Goal: Transaction & Acquisition: Purchase product/service

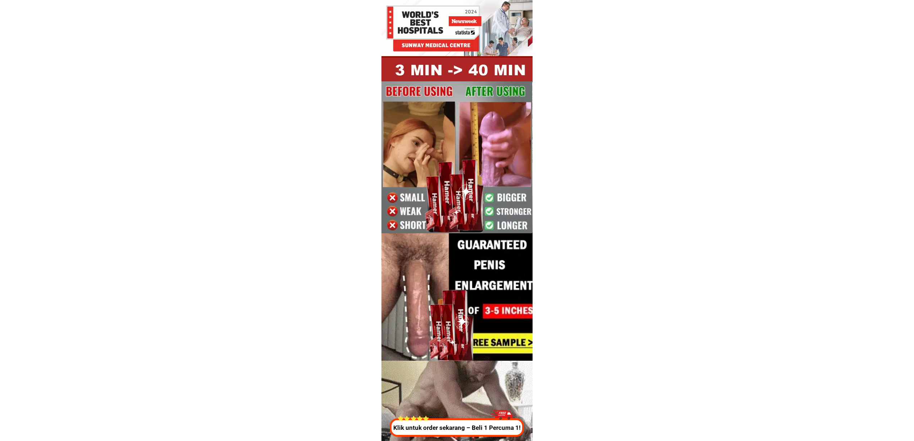
click at [457, 424] on p "Klik untuk order sekarang – Beli 1 Percuma 1!" at bounding box center [456, 427] width 138 height 9
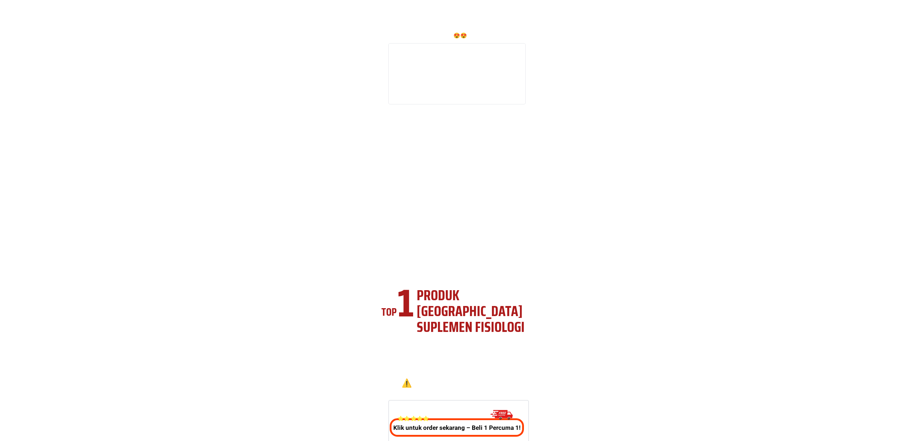
scroll to position [2676, 0]
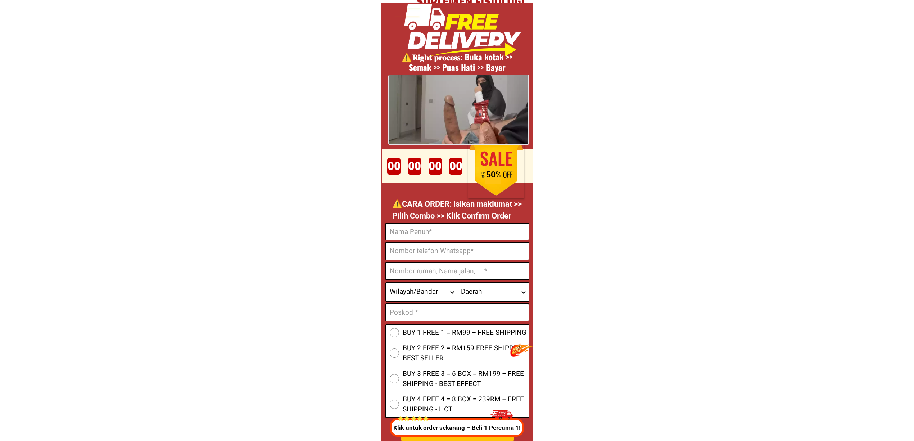
click at [395, 235] on input "Input full_name" at bounding box center [457, 231] width 143 height 16
drag, startPoint x: 421, startPoint y: 228, endPoint x: 424, endPoint y: 233, distance: 6.0
click at [421, 228] on input "Input full_name" at bounding box center [457, 231] width 143 height 16
paste input "Said yasim"
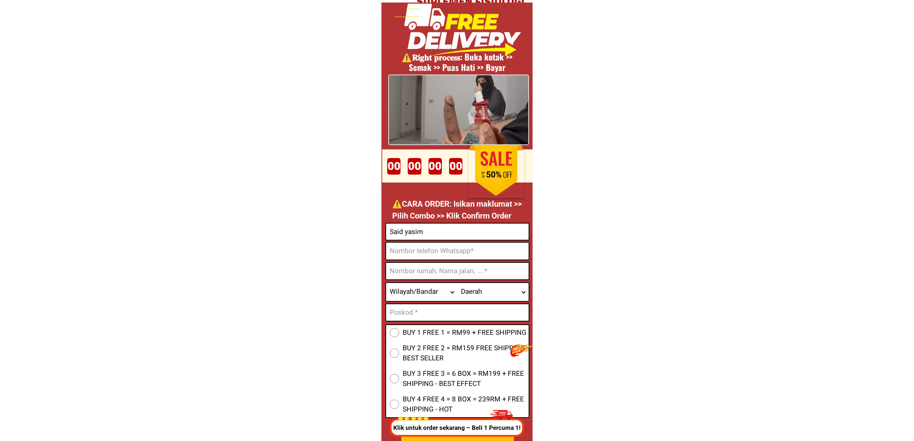
type input "Said yasim"
click at [425, 309] on input "Input text_input_1" at bounding box center [457, 312] width 143 height 17
paste input "40150"
type input "40150"
click at [456, 268] on input "Input address" at bounding box center [457, 271] width 143 height 17
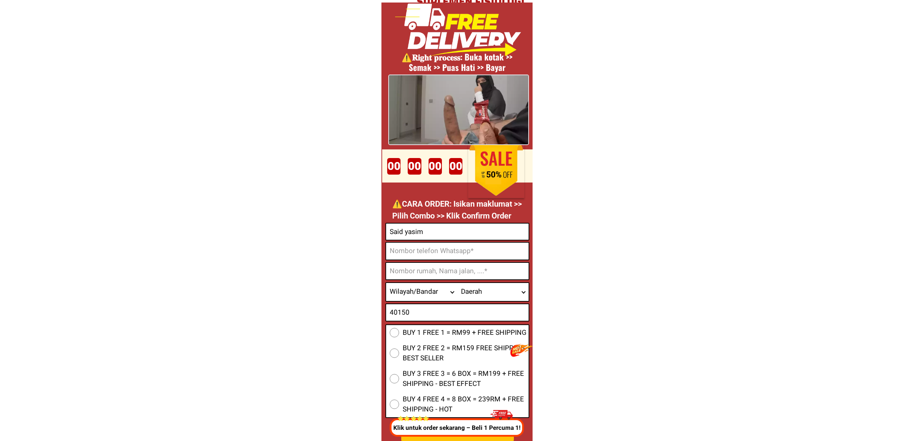
paste input "No 80.82 jalan u5 taman segar subang Shah alam Selangor"
type input "No 80.82 jalan u5 taman segar subang Shah alam Selangor"
click at [420, 249] on input "Input phone_number" at bounding box center [457, 251] width 143 height 17
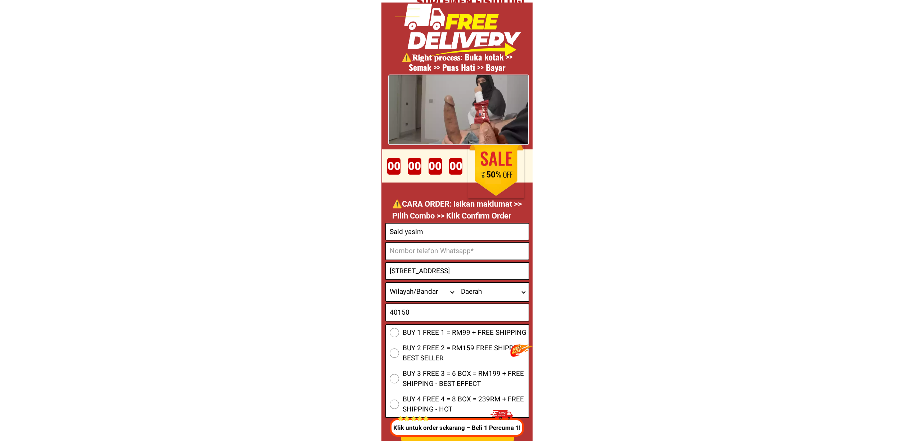
paste input "0193899155"
click at [461, 255] on input "0193899155" at bounding box center [457, 251] width 143 height 17
paste input "98"
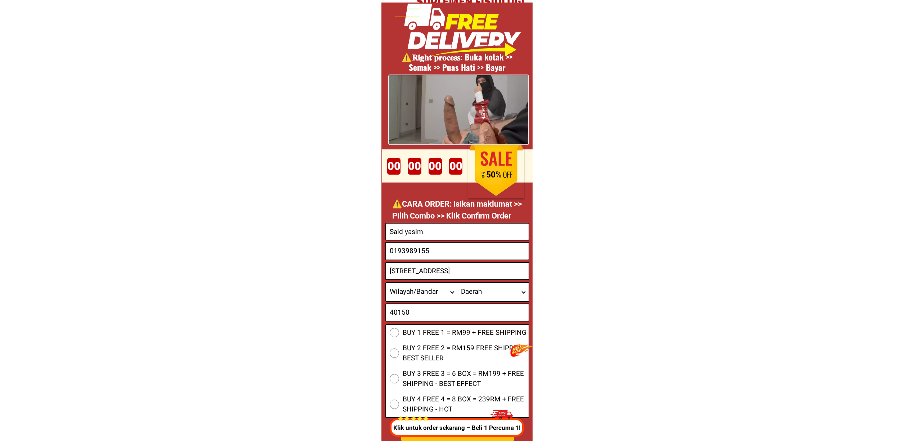
type input "0193989155"
click at [439, 249] on input "0193989155" at bounding box center [457, 251] width 143 height 17
click at [405, 335] on span "BUY 1 FREE 1 = RM99 + FREE SHIPPING" at bounding box center [465, 332] width 124 height 10
click at [399, 335] on input "BUY 1 FREE 1 = RM99 + FREE SHIPPING" at bounding box center [394, 332] width 9 height 9
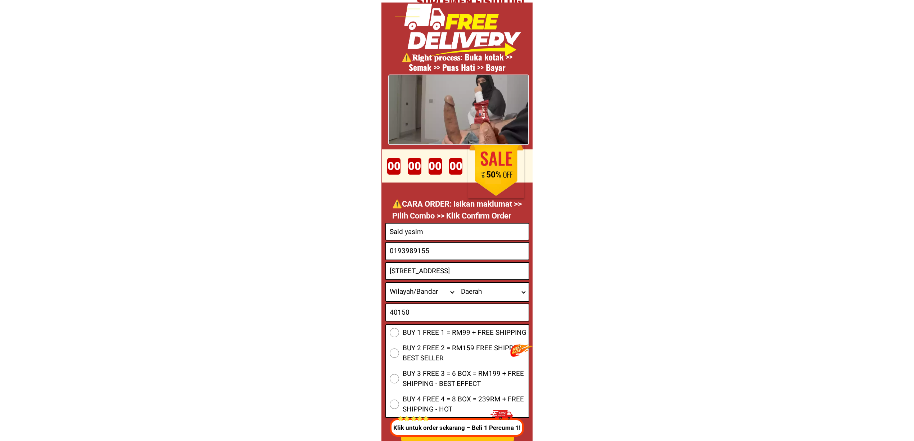
radio input "true"
click at [412, 292] on select "Wilayah/Bandar Johor Kedah Kelantan Melaka Negeri Sembilan Pahang Penang Perak …" at bounding box center [421, 292] width 71 height 18
select select "60_R2932285"
click at [386, 283] on select "Wilayah/Bandar Johor Kedah Kelantan Melaka Negeri Sembilan Pahang Penang Perak …" at bounding box center [421, 292] width 71 height 18
click at [480, 297] on select "Daerah Ampang Balakong Bandar Baru Bangi Bandar Puncak Alam Banting Batang Kali…" at bounding box center [492, 292] width 71 height 18
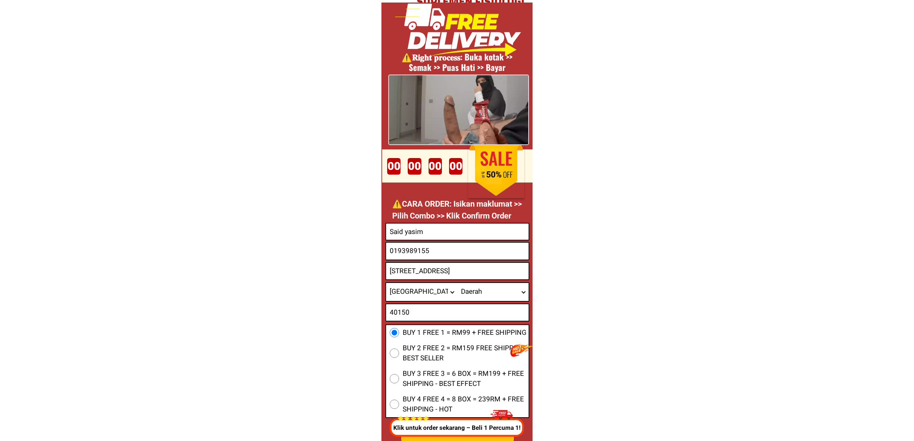
select select "60_R6000045"
click at [457, 283] on select "Daerah Ampang Balakong Bandar Baru Bangi Bandar Puncak Alam Banting Batang Kali…" at bounding box center [492, 292] width 71 height 18
click at [499, 268] on input "No 80.82 jalan u5 taman segar subang Shah alam Selangor" at bounding box center [457, 271] width 143 height 17
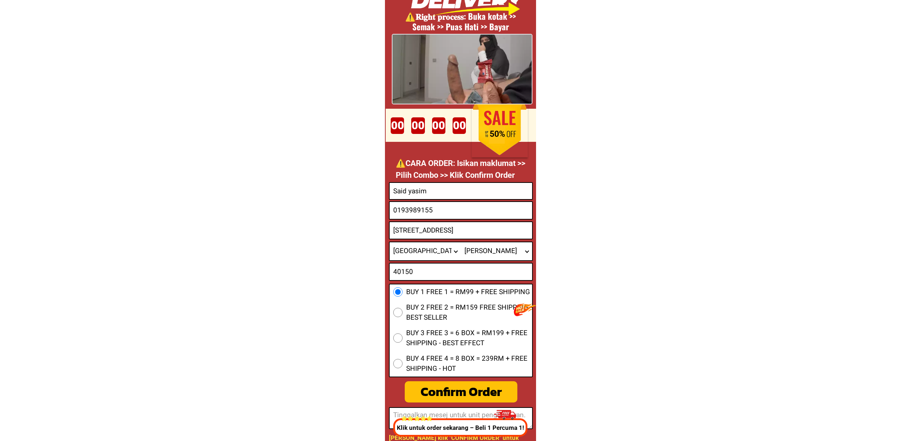
scroll to position [2724, 0]
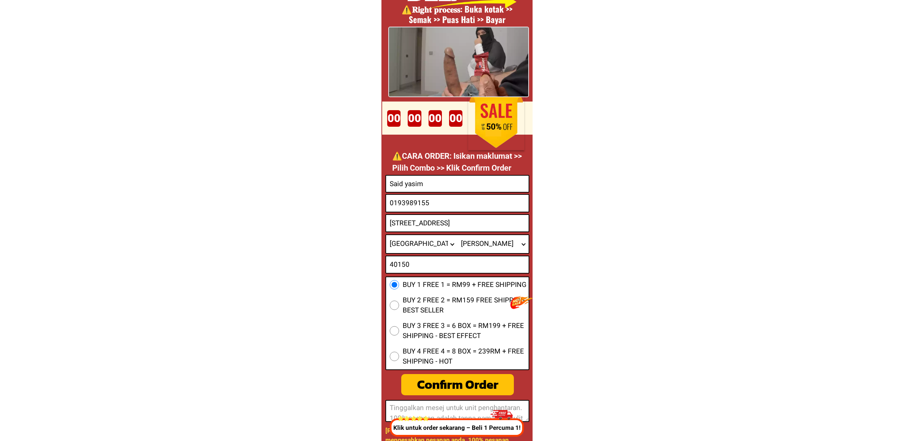
click at [471, 384] on div "Confirm Order" at bounding box center [457, 384] width 113 height 19
radio input "true"
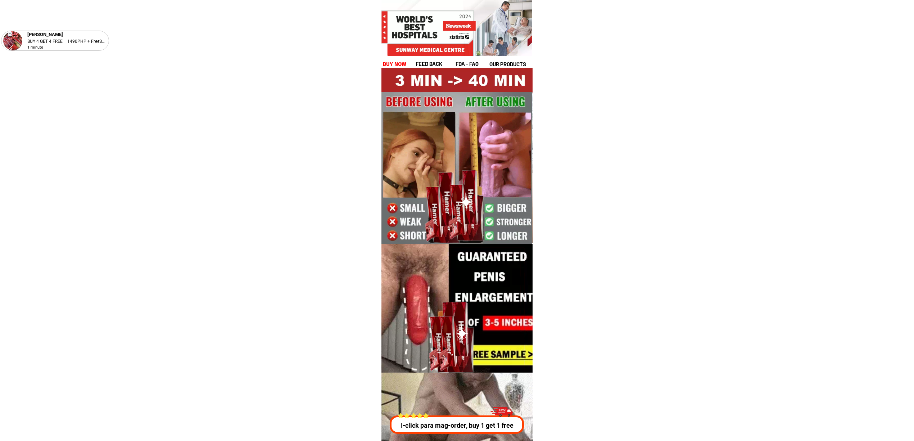
click at [399, 58] on div "Romulo Apor BUY 4 GET 4 FREE = 1490PHP + FreeShip 1 minute feed back fda - FAQ …" at bounding box center [456, 43] width 151 height 52
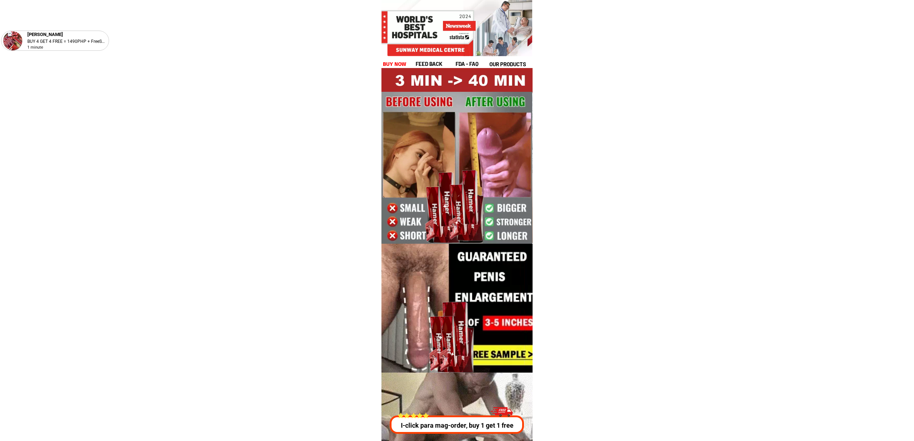
click at [401, 60] on h1 "buy now" at bounding box center [395, 64] width 24 height 8
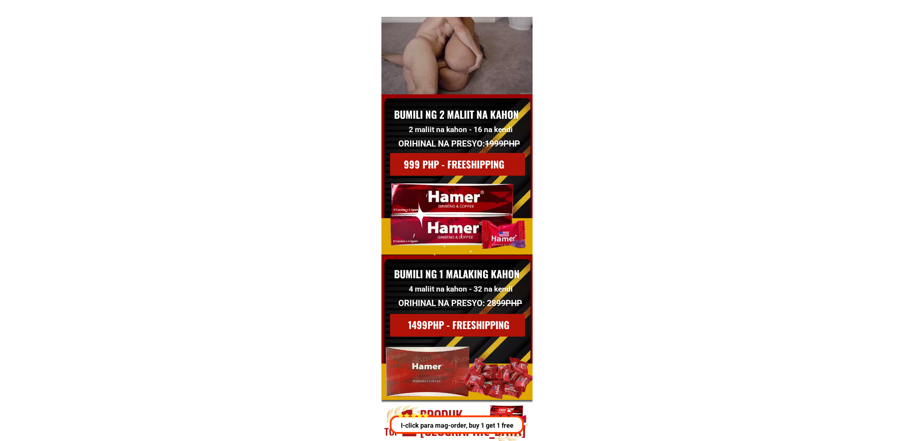
scroll to position [9903, 0]
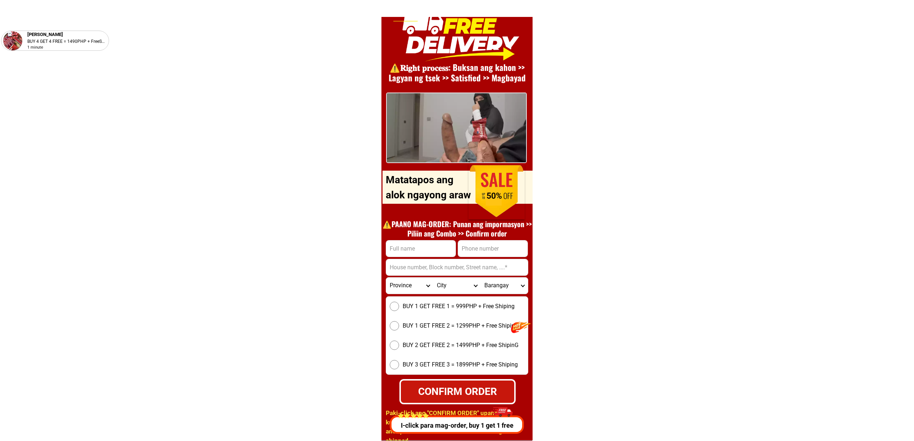
click at [415, 254] on input "Input full_name" at bounding box center [420, 248] width 69 height 16
paste input "Roel. Dela cruz"
type input "Roel. Dela cruz"
drag, startPoint x: 488, startPoint y: 244, endPoint x: 490, endPoint y: 256, distance: 12.3
click at [488, 245] on input "Input phone_number" at bounding box center [492, 248] width 69 height 16
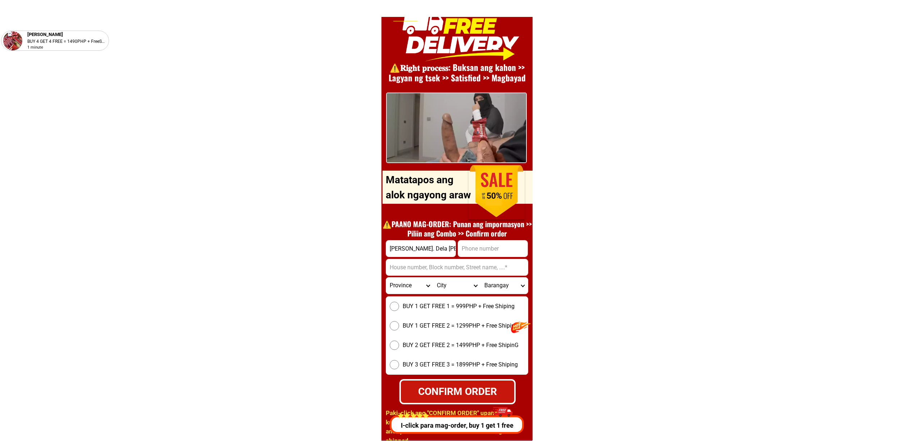
paste input "09056435808"
type input "09056435808"
click at [448, 271] on input "Input address" at bounding box center [457, 267] width 142 height 16
paste input "Purok rosas, Little baguio, Surallah, South-cotabato"
type input "Purok rosas, Little baguio, Surallah, South-cotabato"
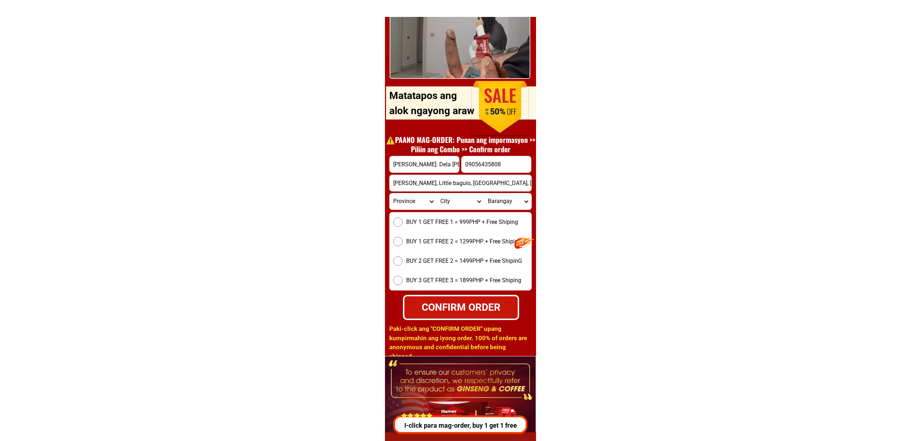
scroll to position [9999, 0]
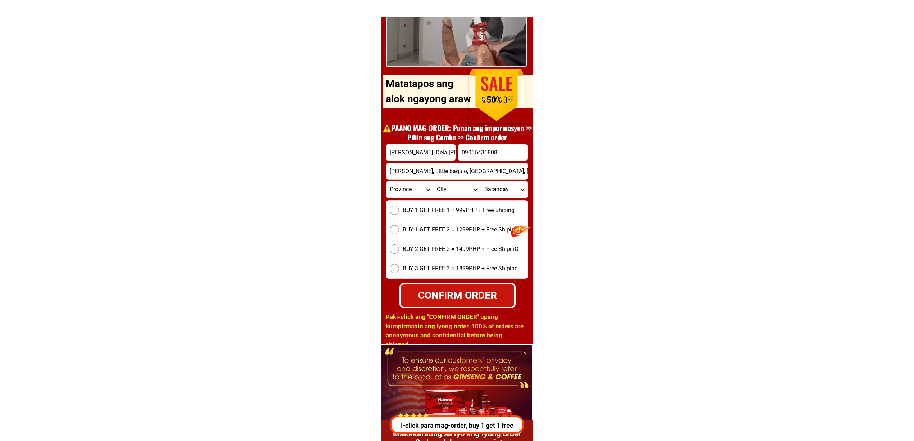
click at [415, 215] on div "BUY 1 GET FREE 1 = 999PHP + Free Shiping BUY 1 GET FREE 2 = 1299PHP + Free Ship…" at bounding box center [457, 239] width 143 height 78
click at [449, 214] on span "BUY 1 GET FREE 1 = 999PHP + Free Shiping" at bounding box center [459, 210] width 112 height 9
click at [399, 214] on input "BUY 1 GET FREE 1 = 999PHP + Free Shiping" at bounding box center [394, 209] width 9 height 9
click at [418, 212] on span "BUY 1 GET FREE 1 = 999PHP + Free Shiping" at bounding box center [459, 210] width 112 height 9
click at [399, 212] on input "BUY 1 GET FREE 1 = 999PHP + Free Shiping" at bounding box center [394, 209] width 9 height 9
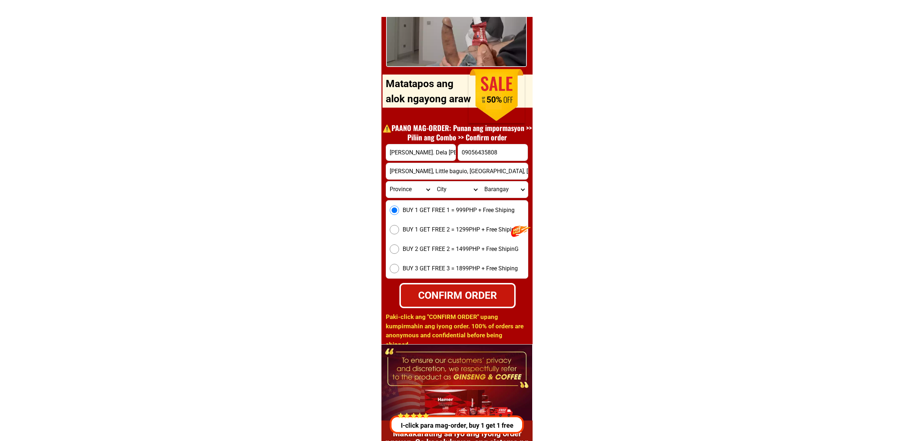
click at [483, 293] on div "CONFIRM ORDER" at bounding box center [458, 295] width 114 height 15
radio input "true"
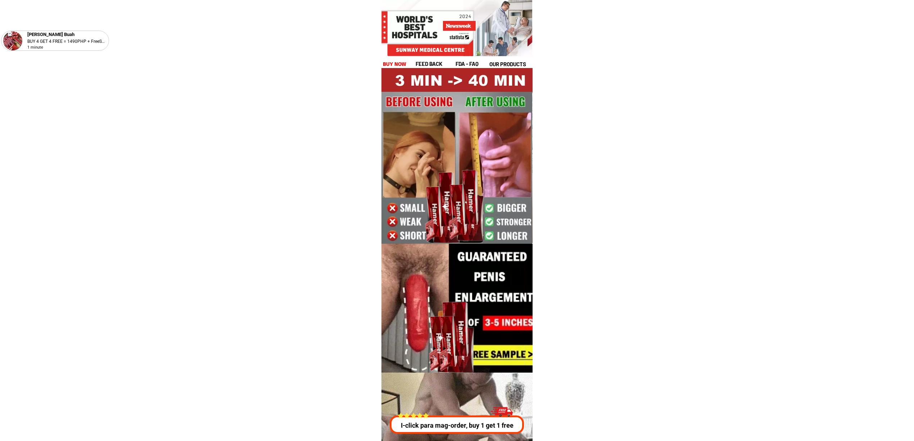
drag, startPoint x: 399, startPoint y: 62, endPoint x: 462, endPoint y: 81, distance: 65.9
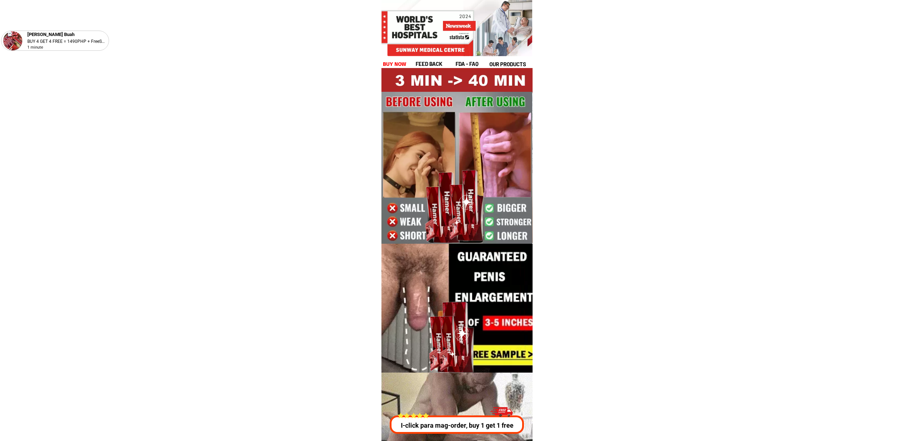
click at [399, 62] on h1 "buy now" at bounding box center [395, 64] width 24 height 8
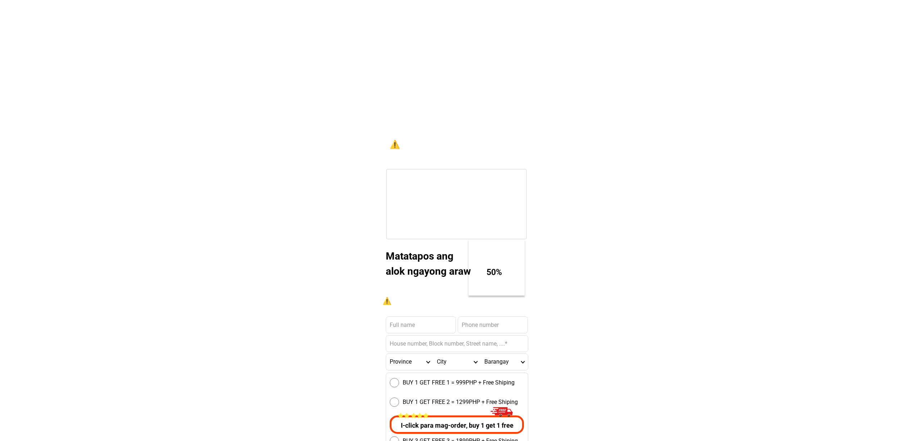
scroll to position [9903, 0]
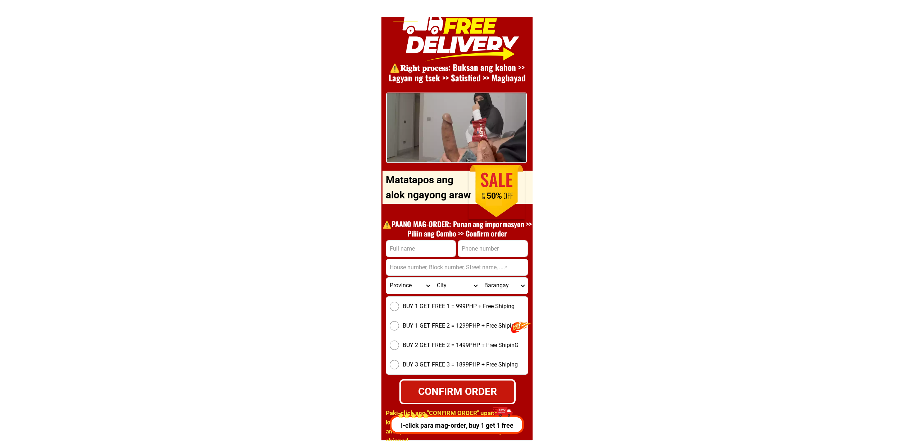
drag, startPoint x: 416, startPoint y: 243, endPoint x: 422, endPoint y: 256, distance: 15.0
click at [416, 243] on input "Input full_name" at bounding box center [420, 248] width 69 height 16
paste input "[PERSON_NAME]"
type input "[PERSON_NAME]"
click at [496, 245] on input "Input phone_number" at bounding box center [492, 248] width 69 height 16
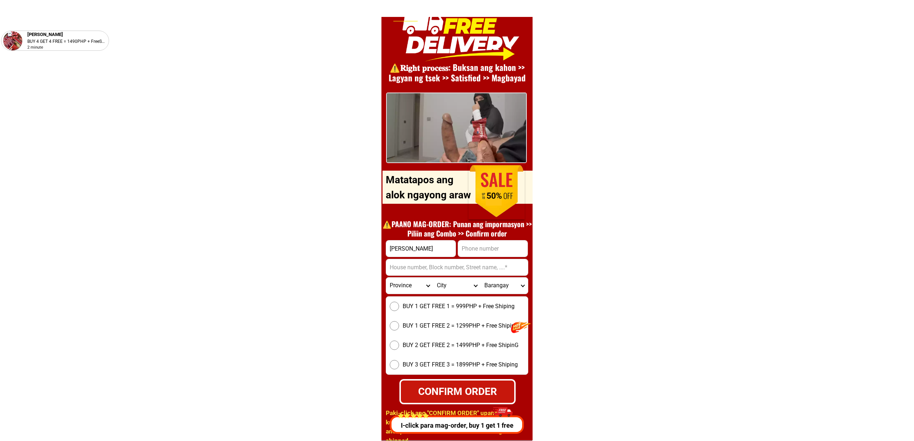
paste input "09109310581"
type input "09109310581"
click at [405, 271] on input "Input address" at bounding box center [457, 267] width 142 height 16
paste input "Zone 3san isedro pob."
type input "Zone 3san isedro pob."
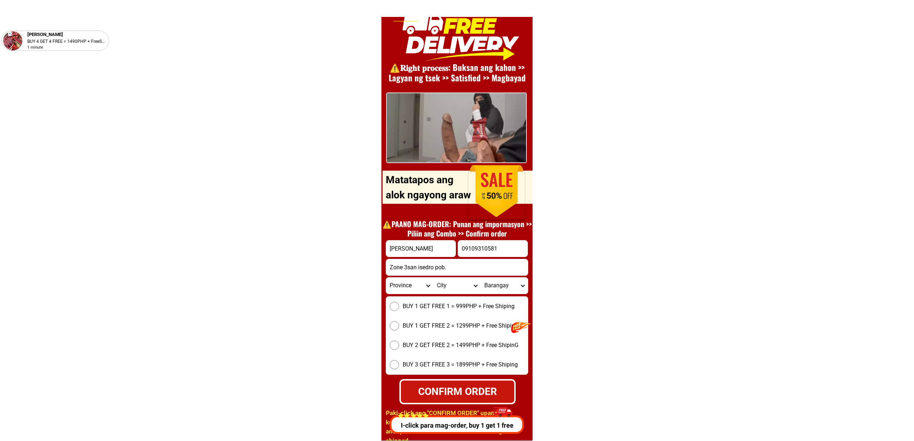
click at [405, 282] on select "Province [GEOGRAPHIC_DATA] [GEOGRAPHIC_DATA][PERSON_NAME][GEOGRAPHIC_DATA][GEOG…" at bounding box center [409, 285] width 47 height 16
select select "63_374"
click at [386, 277] on select "Province [GEOGRAPHIC_DATA] [GEOGRAPHIC_DATA][PERSON_NAME][GEOGRAPHIC_DATA][GEOG…" at bounding box center [409, 285] width 47 height 16
click at [448, 290] on select "City Baao Balatan [PERSON_NAME] Buhi [PERSON_NAME][GEOGRAPHIC_DATA] [GEOGRAPHIC…" at bounding box center [456, 285] width 47 height 16
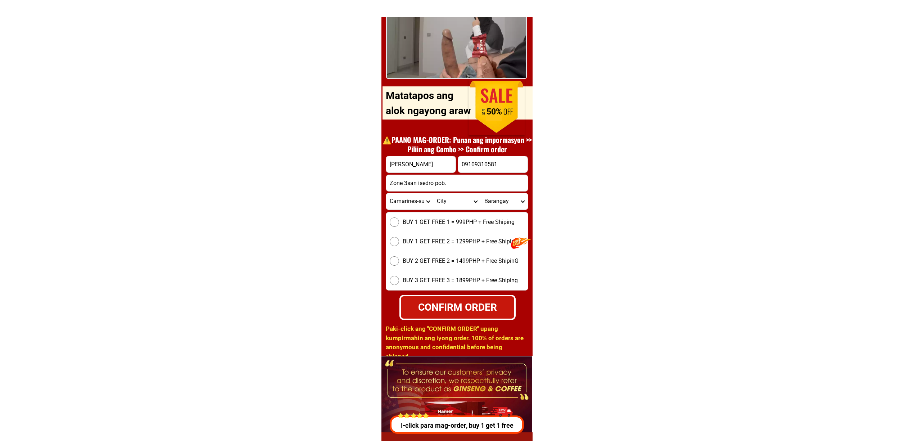
scroll to position [9951, 0]
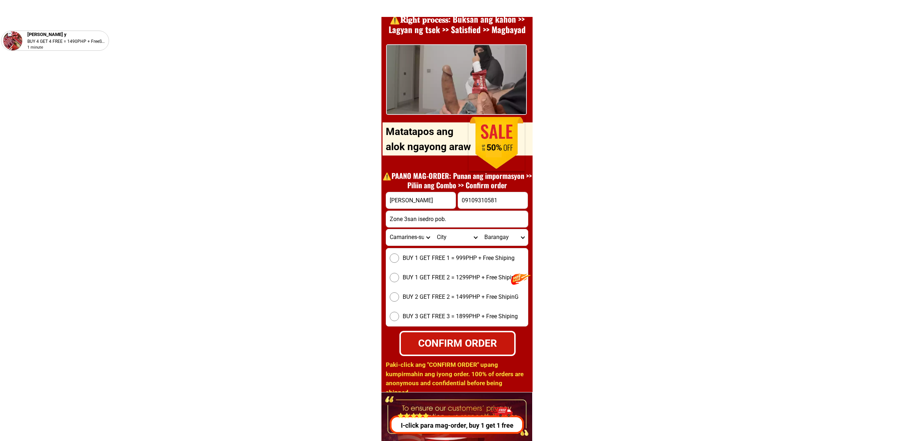
click at [448, 238] on select "City Baao Balatan [PERSON_NAME] Buhi [PERSON_NAME][GEOGRAPHIC_DATA] [GEOGRAPHIC…" at bounding box center [456, 237] width 47 height 16
click at [419, 235] on select "Province [GEOGRAPHIC_DATA] [GEOGRAPHIC_DATA][PERSON_NAME][GEOGRAPHIC_DATA][GEOG…" at bounding box center [409, 237] width 47 height 16
click at [453, 256] on span "BUY 1 GET FREE 1 = 999PHP + Free Shiping" at bounding box center [459, 258] width 112 height 9
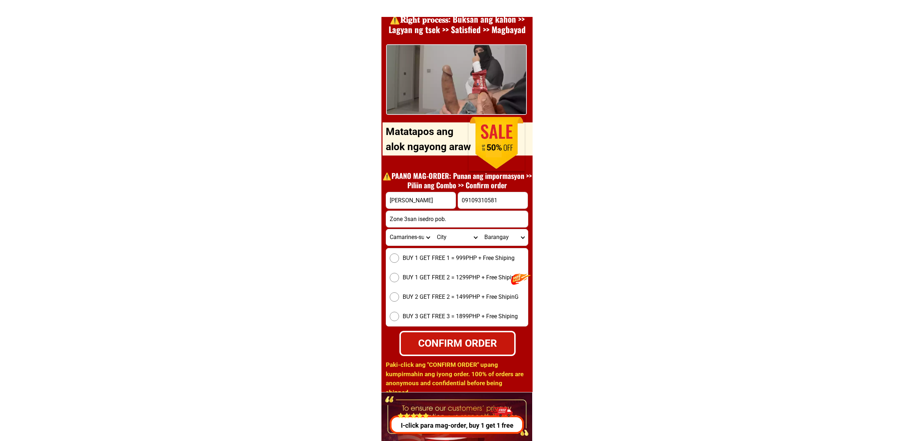
click at [399, 256] on input "BUY 1 GET FREE 1 = 999PHP + Free Shiping" at bounding box center [394, 257] width 9 height 9
radio input "true"
click at [465, 218] on input "Zone 3san isedro pob." at bounding box center [457, 219] width 142 height 16
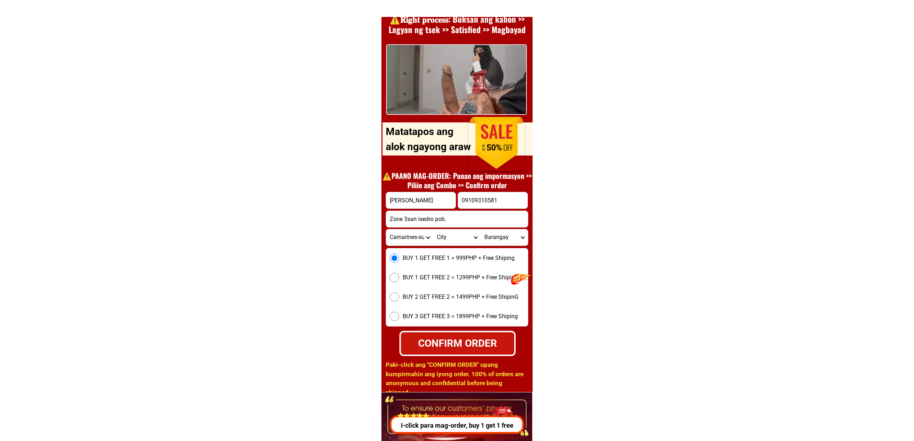
click at [443, 243] on select "City Baao Balatan [PERSON_NAME] Buhi [PERSON_NAME][GEOGRAPHIC_DATA] [GEOGRAPHIC…" at bounding box center [456, 237] width 47 height 16
drag, startPoint x: 677, startPoint y: 235, endPoint x: 655, endPoint y: 239, distance: 21.7
click at [448, 242] on select "City Baao Balatan [PERSON_NAME] Buhi [PERSON_NAME][GEOGRAPHIC_DATA] [GEOGRAPHIC…" at bounding box center [456, 237] width 47 height 16
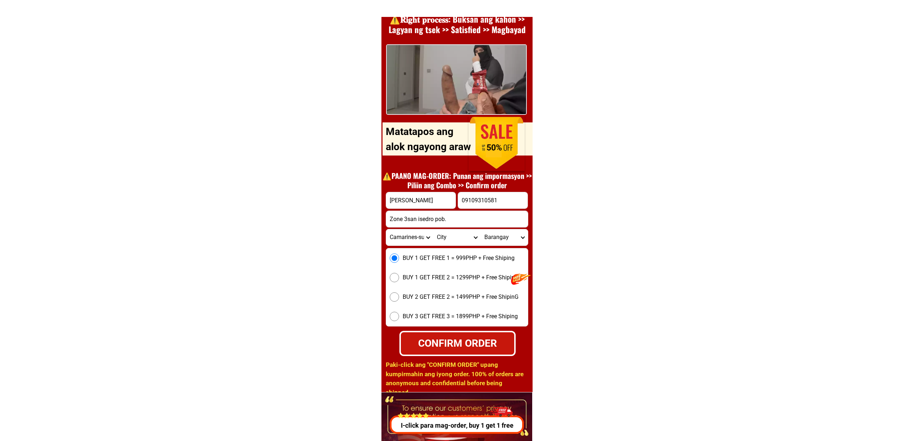
select select "63_3743940"
click at [433, 229] on select "City Baao Balatan [PERSON_NAME] Buhi [PERSON_NAME][GEOGRAPHIC_DATA] [GEOGRAPHIC…" at bounding box center [456, 237] width 47 height 16
click at [500, 240] on select "Barangay Agay-[PERSON_NAME] Banga Bani [GEOGRAPHIC_DATA] Binalay [GEOGRAPHIC_DA…" at bounding box center [504, 237] width 47 height 16
click at [510, 229] on select "Barangay Agay-[PERSON_NAME] Banga Bani [GEOGRAPHIC_DATA] Binalay [GEOGRAPHIC_DA…" at bounding box center [504, 237] width 47 height 16
select select "63_3743940723"
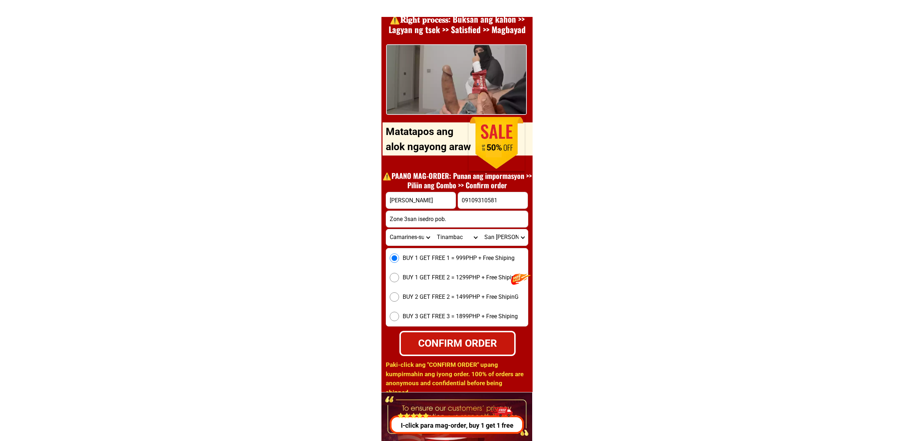
click at [481, 229] on select "Barangay Agay-[PERSON_NAME] Banga Bani [GEOGRAPHIC_DATA] Binalay [GEOGRAPHIC_DA…" at bounding box center [504, 237] width 47 height 16
click at [498, 235] on select "Barangay Agay-[PERSON_NAME] Banga Bani [GEOGRAPHIC_DATA] Binalay [GEOGRAPHIC_DA…" at bounding box center [504, 237] width 47 height 16
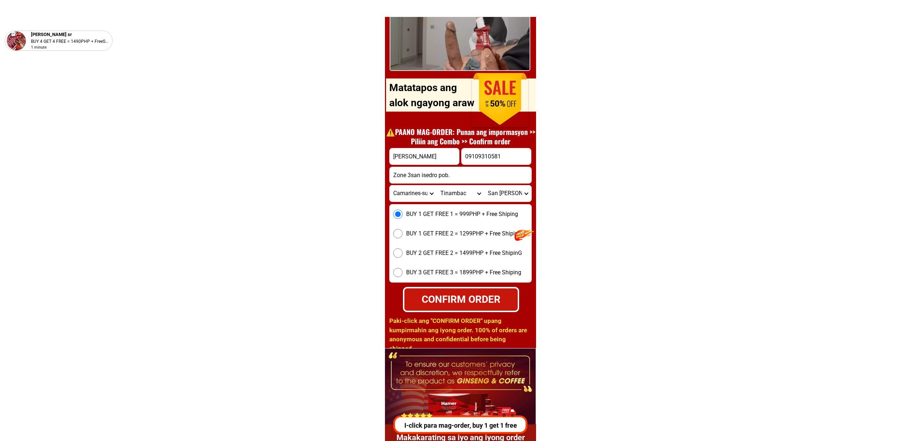
scroll to position [9999, 0]
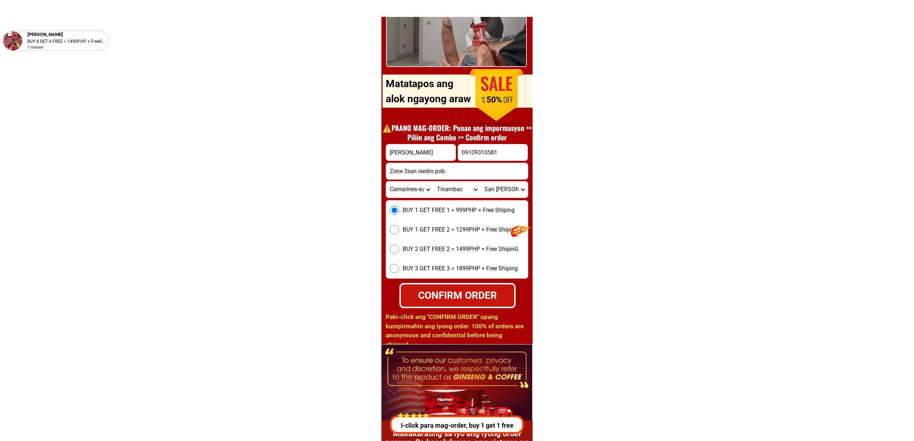
click at [434, 302] on div "CONFIRM ORDER" at bounding box center [458, 295] width 124 height 17
radio input "true"
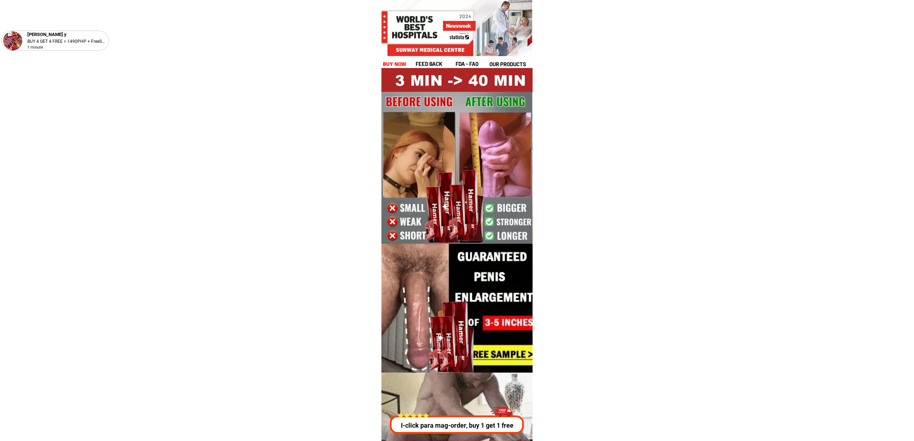
click at [388, 66] on h1 "buy now" at bounding box center [395, 64] width 24 height 8
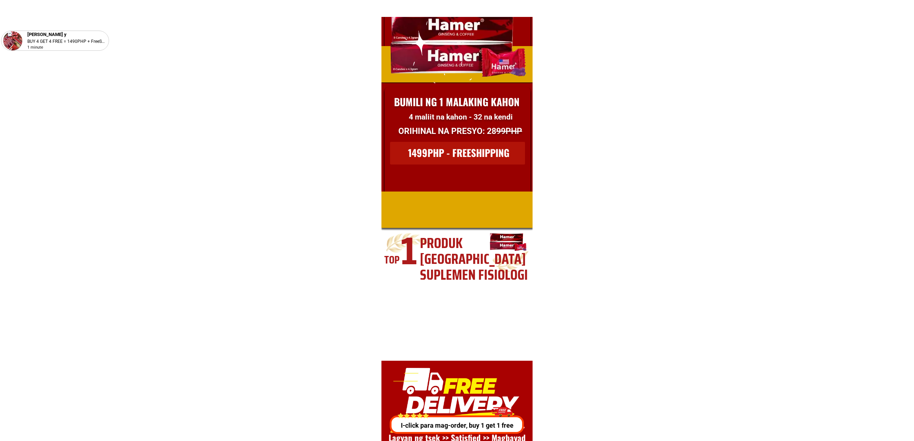
scroll to position [9903, 0]
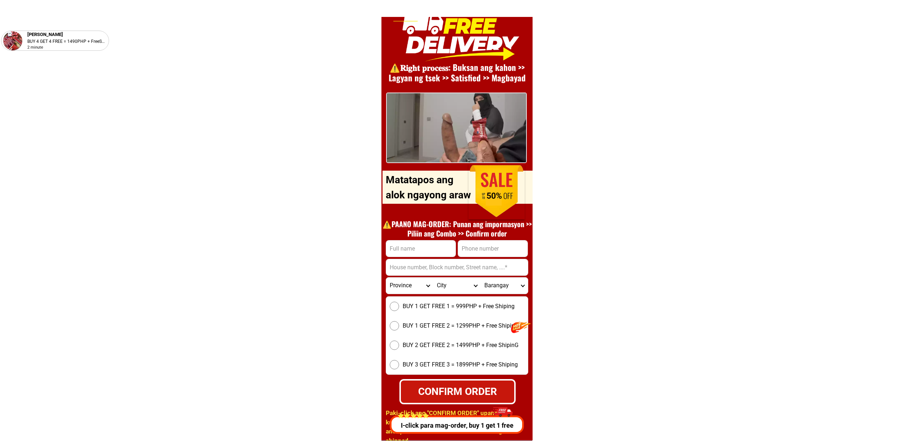
drag, startPoint x: 405, startPoint y: 251, endPoint x: 408, endPoint y: 262, distance: 11.3
click at [404, 251] on input "Input full_name" at bounding box center [420, 248] width 69 height 16
drag, startPoint x: 416, startPoint y: 258, endPoint x: 410, endPoint y: 252, distance: 8.7
click at [415, 258] on form "CONFIRM ORDER Province Abra Agusan-del-norte Agusan-del-sur Aklan Albay Antique…" at bounding box center [457, 322] width 143 height 164
click at [408, 248] on input "Input full_name" at bounding box center [420, 248] width 69 height 16
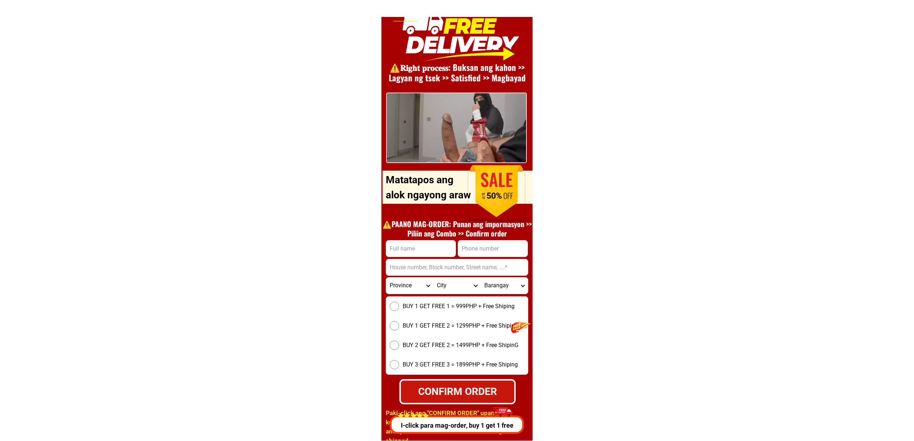
paste input "ramiro evangelista"
type input "ramiro evangelista"
drag, startPoint x: 471, startPoint y: 244, endPoint x: 463, endPoint y: 252, distance: 11.5
click at [471, 244] on input "Input phone_number" at bounding box center [492, 248] width 69 height 16
paste input "purok centro brgy barake,aborlan"
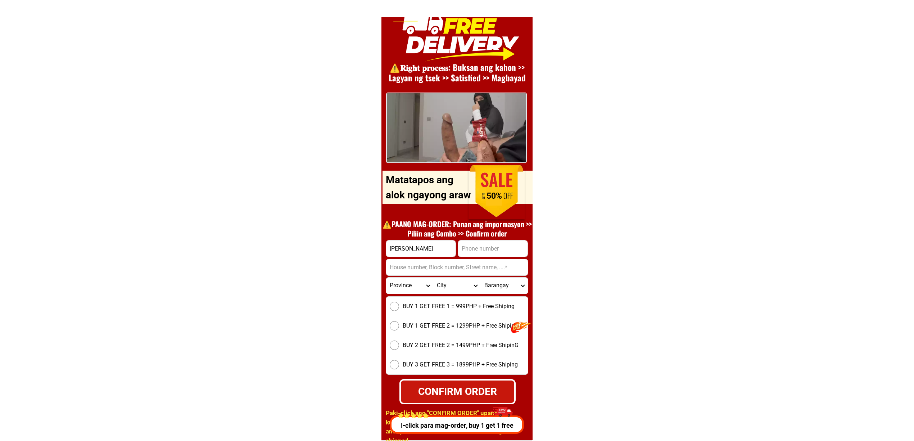
click at [411, 267] on input "Input address" at bounding box center [457, 267] width 142 height 16
type input "purok centro brgy barake,aborlan"
click at [497, 258] on form "ramiro evangelista CONFIRM ORDER purok centro brgy barake,aborlan Province Abra…" at bounding box center [457, 322] width 143 height 164
drag, startPoint x: 488, startPoint y: 248, endPoint x: 493, endPoint y: 255, distance: 8.5
click at [488, 248] on input "Input phone_number" at bounding box center [492, 248] width 69 height 16
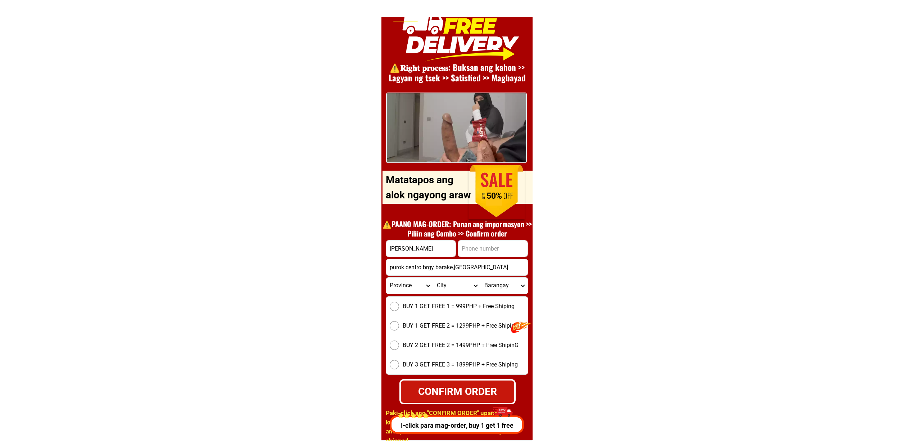
paste input "+63 9653145904"
click at [471, 249] on input "+63 9653145904" at bounding box center [492, 248] width 69 height 16
type input "+639653145904"
click at [414, 281] on select "Province [GEOGRAPHIC_DATA] [GEOGRAPHIC_DATA][PERSON_NAME][GEOGRAPHIC_DATA][GEOG…" at bounding box center [409, 285] width 47 height 16
select select "63_811"
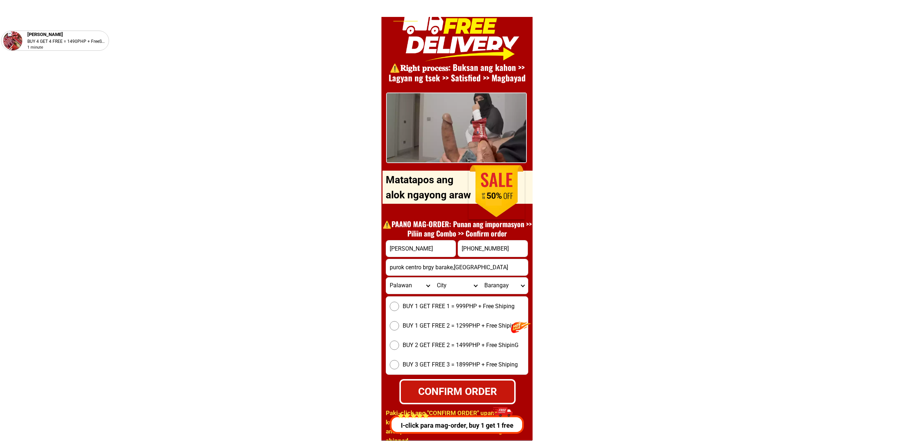
click at [386, 277] on select "Province [GEOGRAPHIC_DATA] [GEOGRAPHIC_DATA][PERSON_NAME][GEOGRAPHIC_DATA][GEOG…" at bounding box center [409, 285] width 47 height 16
click at [457, 284] on select "City Aborlan Agutaya Araceli Balabac Bataraza Brookes-point Busuanga Cagayancil…" at bounding box center [456, 285] width 47 height 16
select select "63_8118555"
click at [433, 277] on select "City Aborlan Agutaya Araceli Balabac Bataraza Brookes-point Busuanga Cagayancil…" at bounding box center [456, 285] width 47 height 16
click at [496, 289] on select "Barangay Apo-aporawan Apoc-apoc Aporawan Barake Cabigaan Culandanum Gogognan Ir…" at bounding box center [504, 285] width 47 height 16
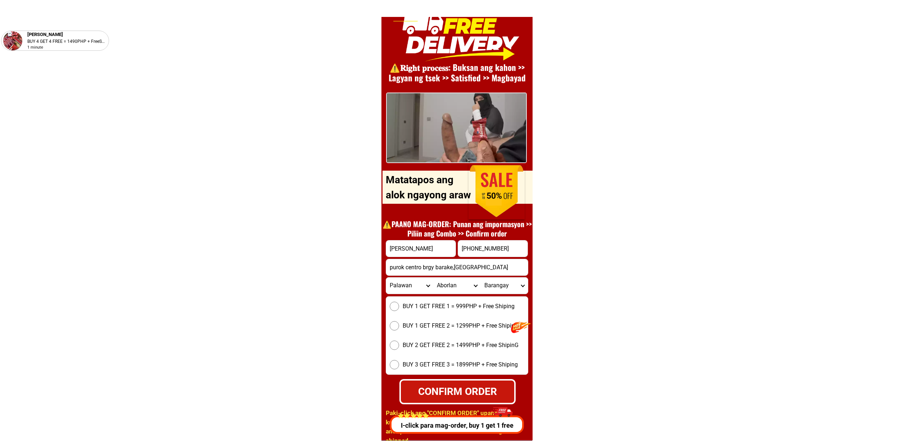
select select "63_81185556735"
click at [481, 277] on select "Barangay Apo-aporawan Apoc-apoc Aporawan Barake Cabigaan Culandanum Gogognan Ir…" at bounding box center [504, 285] width 47 height 16
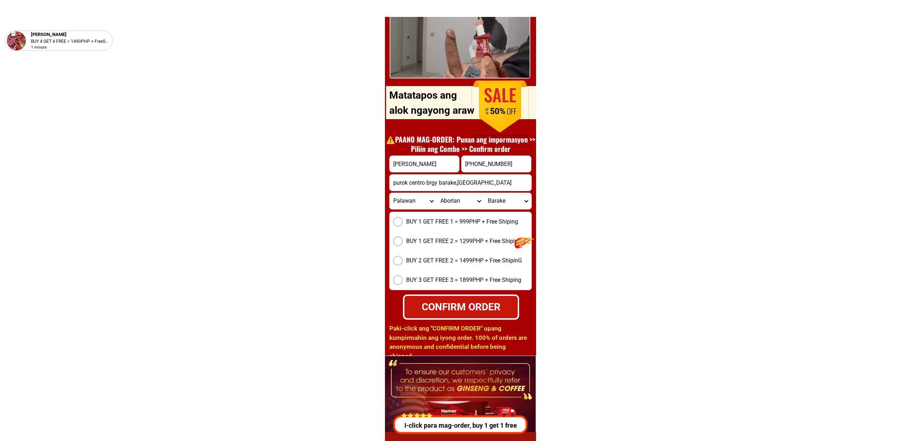
scroll to position [9999, 0]
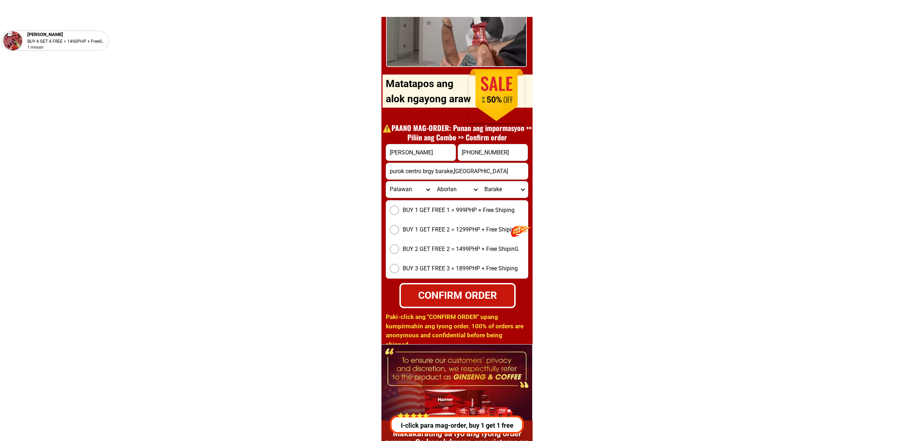
click at [448, 210] on span "BUY 1 GET FREE 1 = 999PHP + Free Shiping" at bounding box center [459, 210] width 112 height 9
click at [399, 210] on input "BUY 1 GET FREE 1 = 999PHP + Free Shiping" at bounding box center [394, 209] width 9 height 9
radio input "true"
click at [401, 189] on select "Province [GEOGRAPHIC_DATA] [GEOGRAPHIC_DATA][PERSON_NAME][GEOGRAPHIC_DATA][GEOG…" at bounding box center [409, 189] width 47 height 16
select select "63_763"
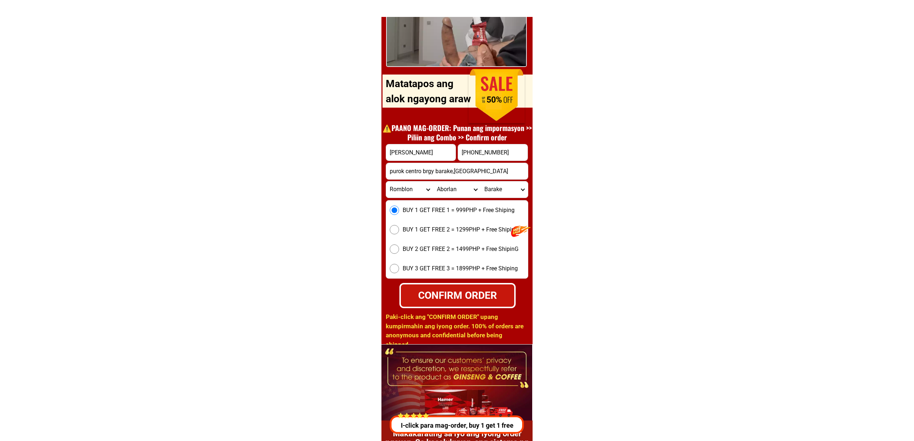
click at [386, 181] on select "Province [GEOGRAPHIC_DATA] [GEOGRAPHIC_DATA][PERSON_NAME][GEOGRAPHIC_DATA][GEOG…" at bounding box center [409, 189] width 47 height 16
click at [438, 192] on select "City Banton Cajidiocan Corcuera Ferrol Magdiwang Odiongan Romblon Romblon-alcan…" at bounding box center [456, 189] width 47 height 16
select select "63_7634468"
click at [478, 169] on input "purok centro brgy barake,aborlan" at bounding box center [457, 171] width 142 height 16
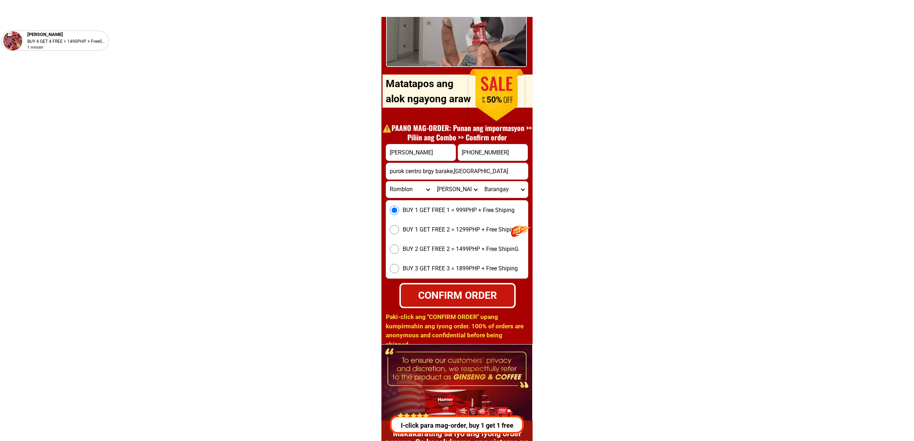
click at [478, 169] on input "purok centro brgy barake,aborlan" at bounding box center [457, 171] width 142 height 16
click at [412, 184] on select "Province [GEOGRAPHIC_DATA] [GEOGRAPHIC_DATA][PERSON_NAME][GEOGRAPHIC_DATA][GEOG…" at bounding box center [409, 189] width 47 height 16
select select "63_811"
click at [386, 181] on select "Province [GEOGRAPHIC_DATA] [GEOGRAPHIC_DATA][PERSON_NAME][GEOGRAPHIC_DATA][GEOG…" at bounding box center [409, 189] width 47 height 16
drag, startPoint x: 479, startPoint y: 300, endPoint x: 370, endPoint y: 321, distance: 111.4
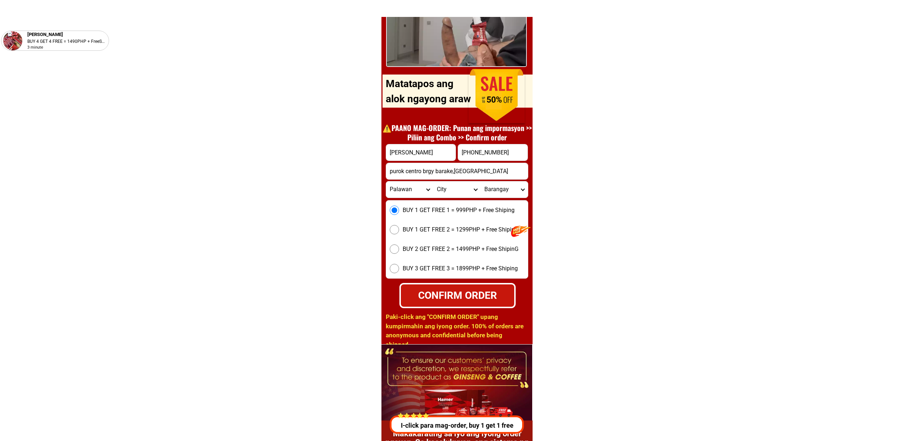
click at [479, 300] on div "CONFIRM ORDER" at bounding box center [457, 295] width 115 height 15
radio input "true"
